Goal: Find specific page/section: Find specific page/section

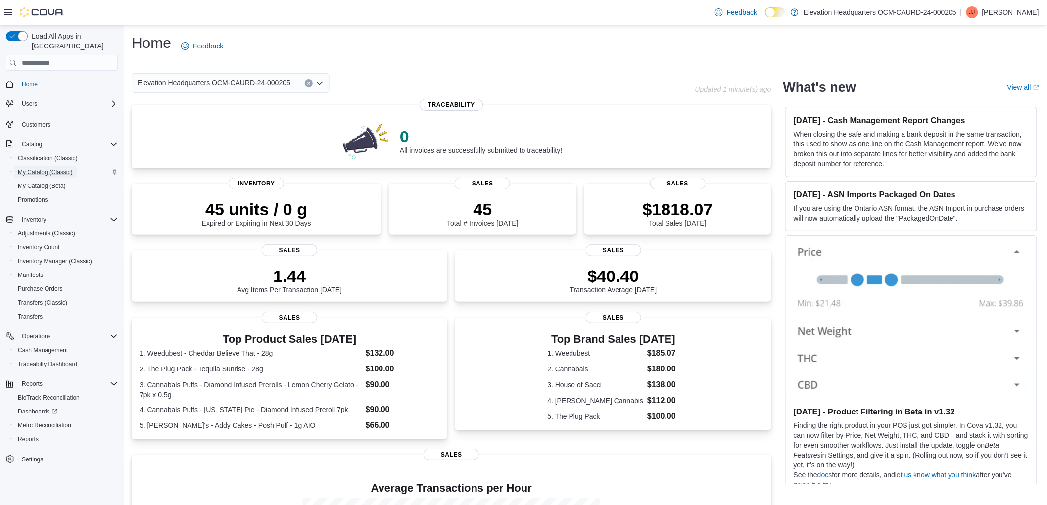
click at [43, 168] on span "My Catalog (Classic)" at bounding box center [45, 172] width 55 height 8
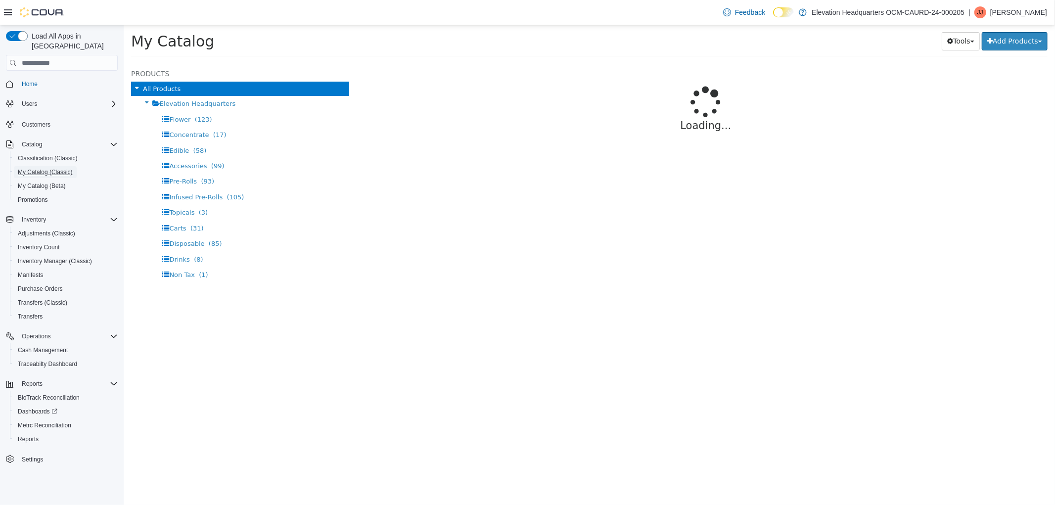
select select "**********"
